Goal: Information Seeking & Learning: Learn about a topic

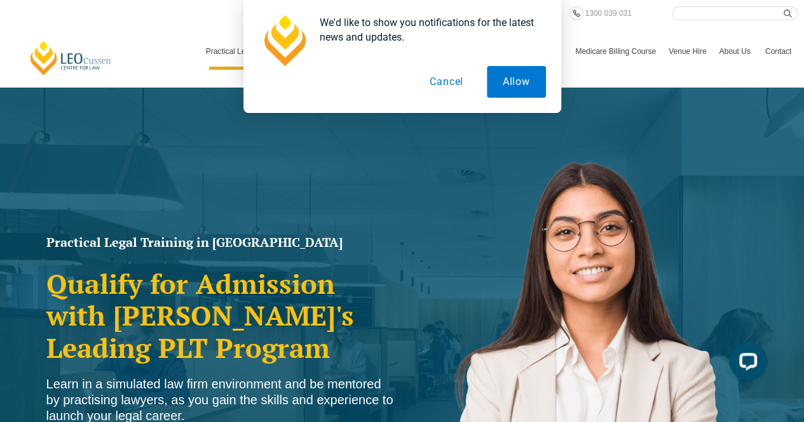
click at [443, 84] on button "Cancel" at bounding box center [446, 82] width 65 height 32
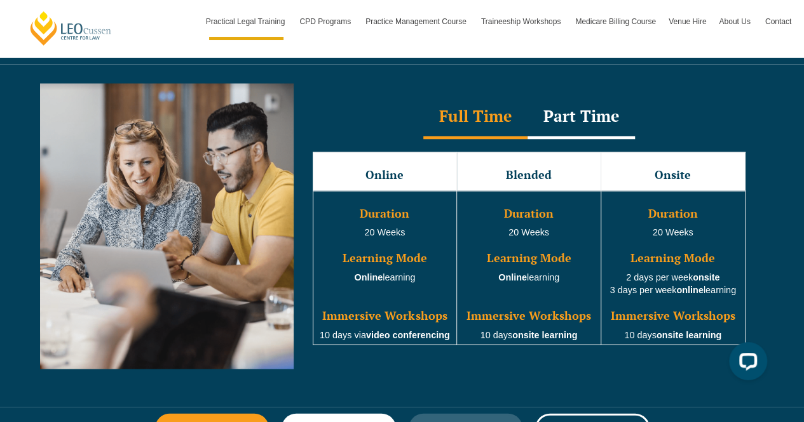
scroll to position [1161, 0]
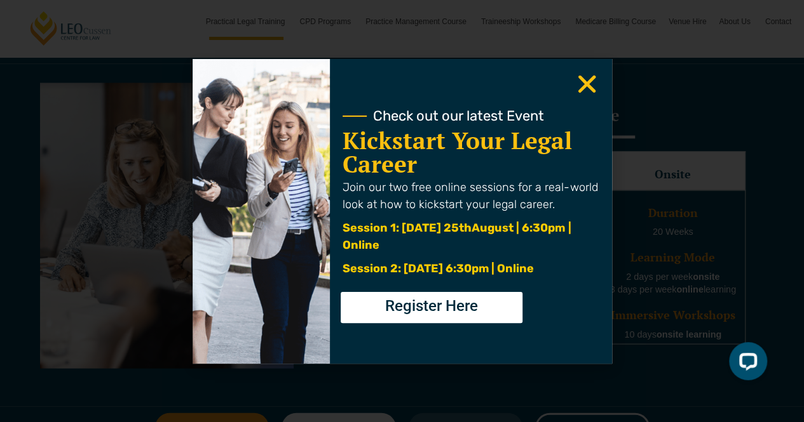
click at [584, 82] on use "Close" at bounding box center [586, 84] width 18 height 18
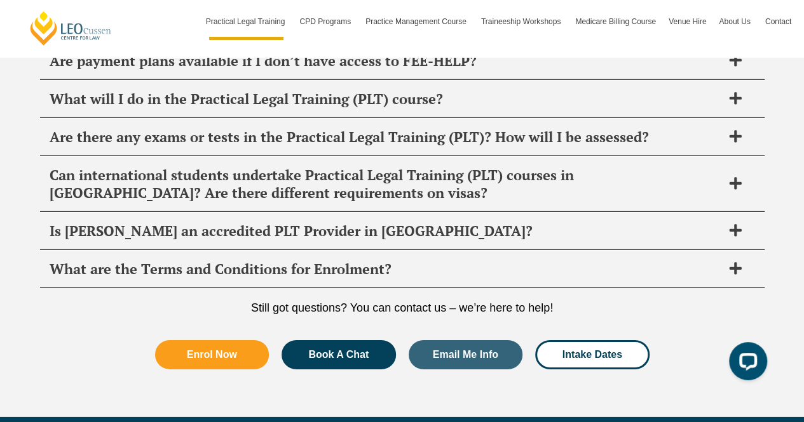
scroll to position [6602, 0]
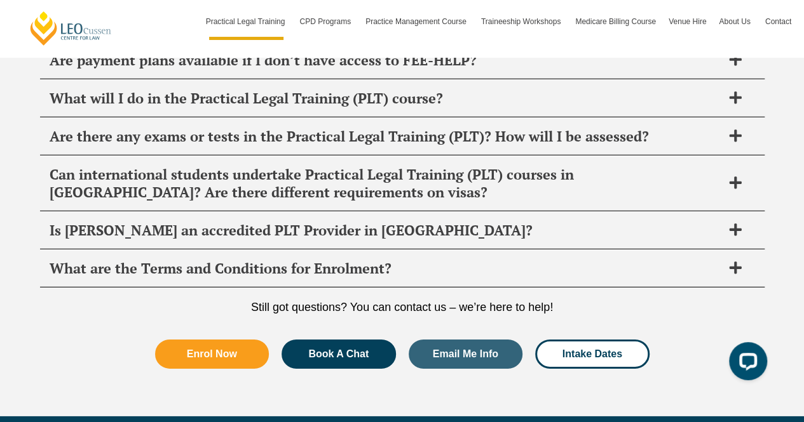
drag, startPoint x: 670, startPoint y: 215, endPoint x: 726, endPoint y: 250, distance: 65.9
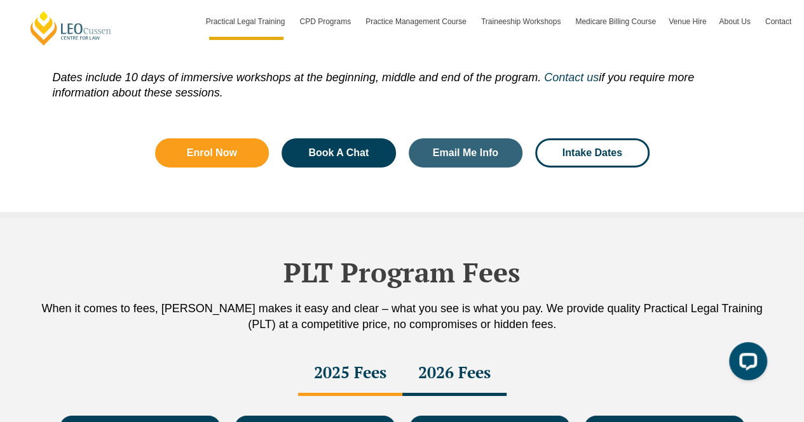
scroll to position [2013, 0]
